Goal: Information Seeking & Learning: Learn about a topic

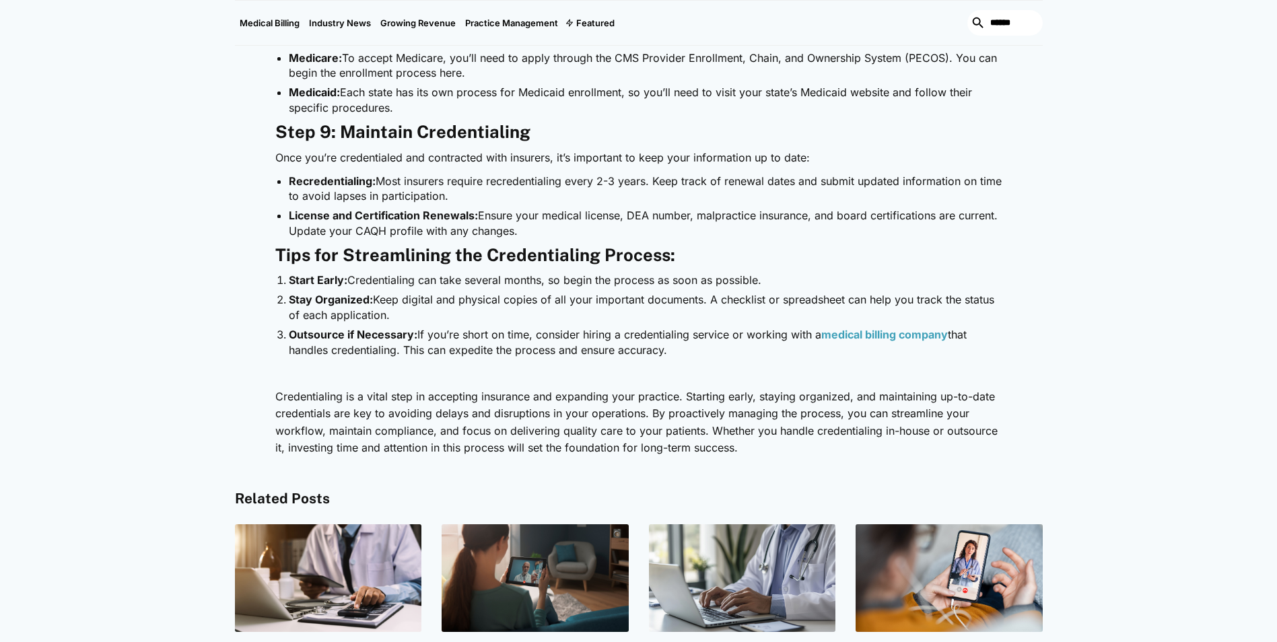
scroll to position [2153, 0]
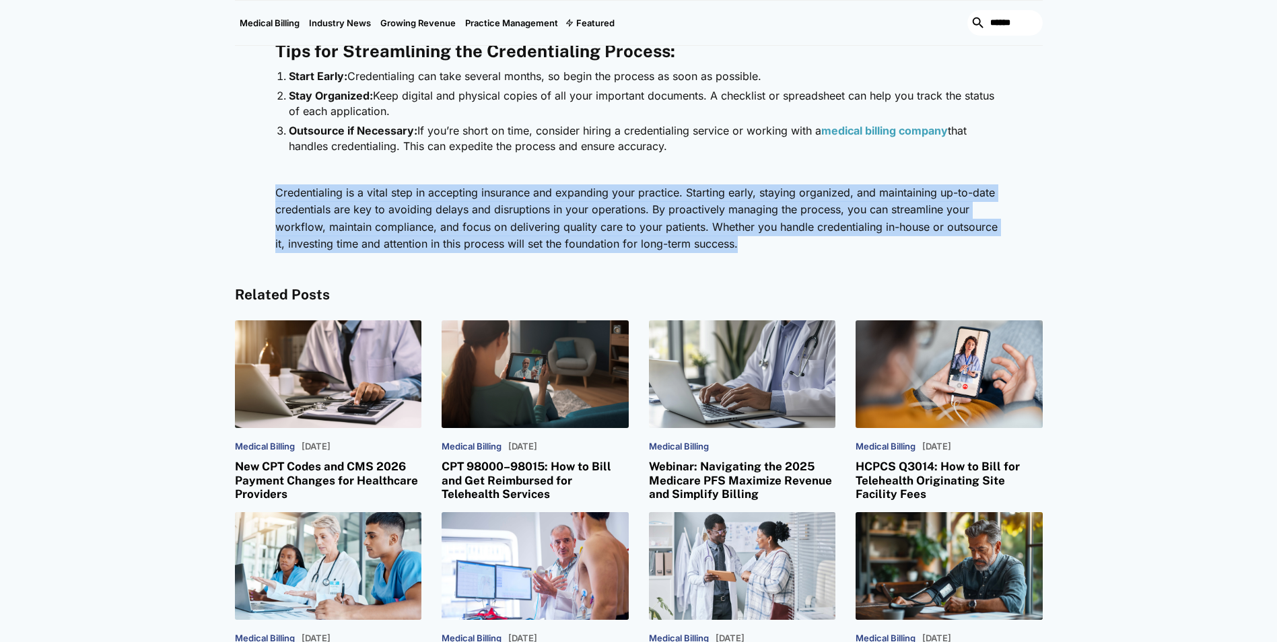
drag, startPoint x: 278, startPoint y: 174, endPoint x: 754, endPoint y: 233, distance: 480.0
click at [754, 233] on p "Credentialing is a vital step in accepting insurance and expanding your practic…" at bounding box center [638, 218] width 727 height 69
drag, startPoint x: 754, startPoint y: 233, endPoint x: 759, endPoint y: 238, distance: 7.2
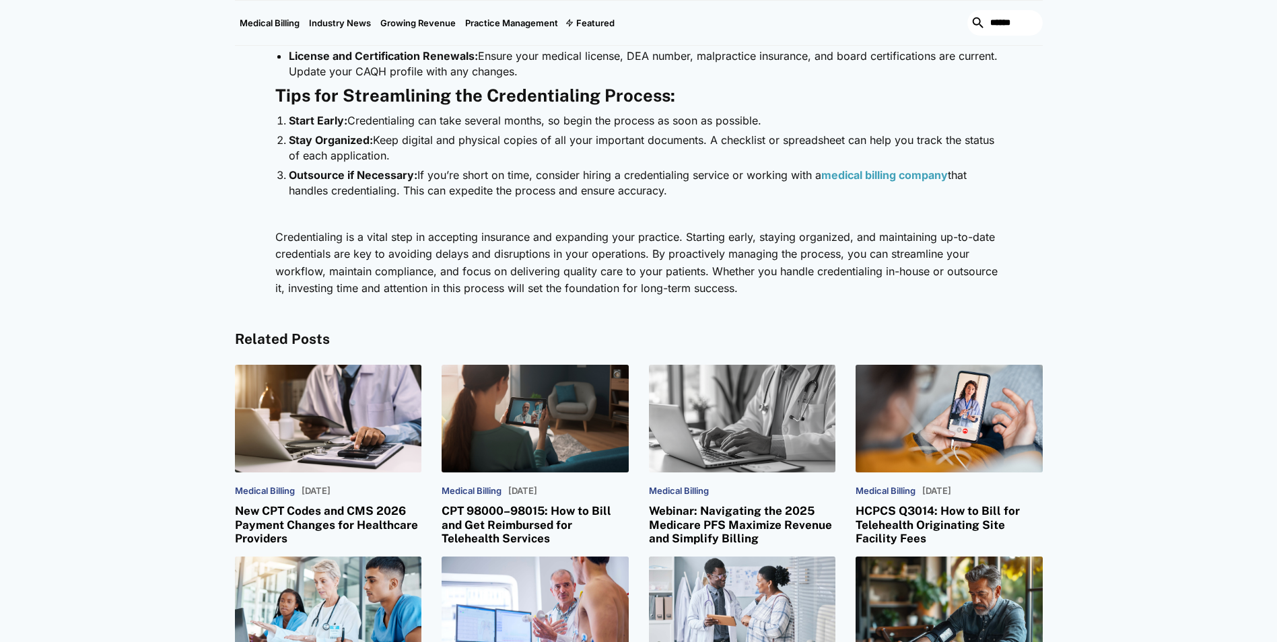
scroll to position [2019, 0]
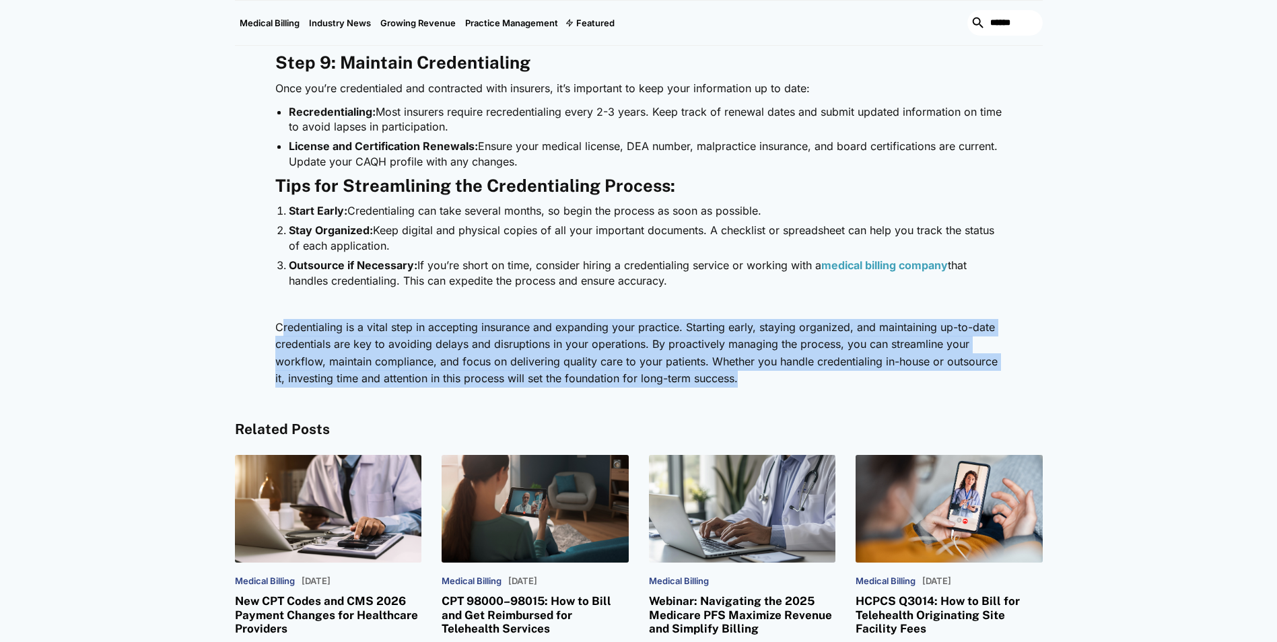
drag, startPoint x: 363, startPoint y: 304, endPoint x: 750, endPoint y: 371, distance: 393.3
copy p "redentialing is a vital step in accepting insurance and expanding your practice…"
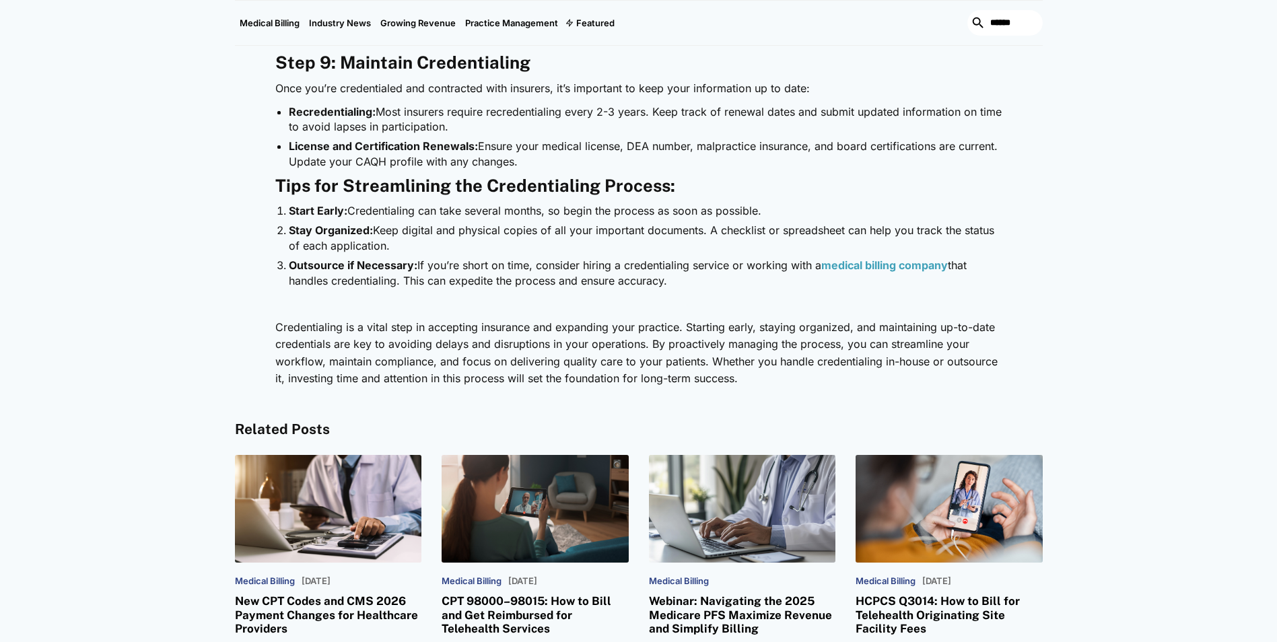
scroll to position [2086, 0]
